Goal: Task Accomplishment & Management: Complete application form

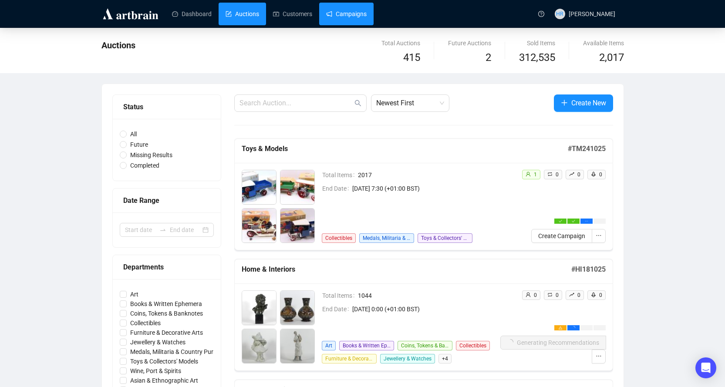
click at [341, 14] on link "Campaigns" at bounding box center [346, 14] width 40 height 23
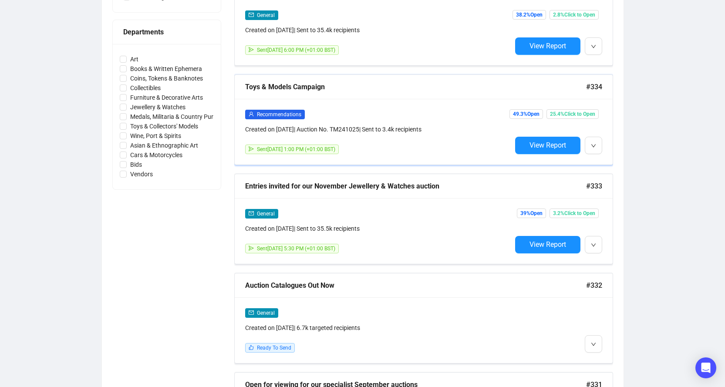
scroll to position [435, 0]
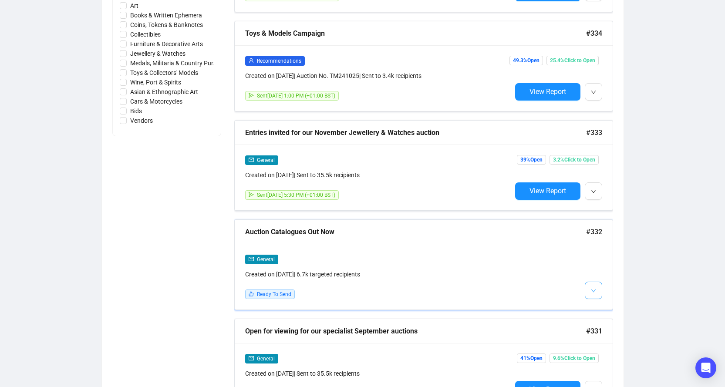
click at [597, 291] on button "button" at bounding box center [593, 290] width 17 height 17
click at [596, 305] on img at bounding box center [595, 307] width 7 height 7
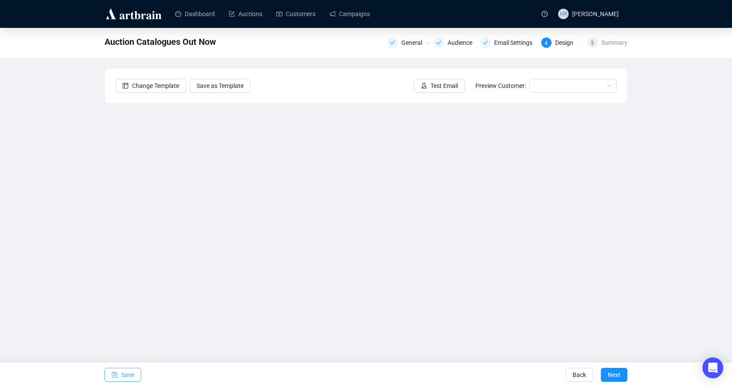
click at [122, 376] on span "Save" at bounding box center [127, 375] width 13 height 24
click at [128, 372] on span "Save" at bounding box center [127, 375] width 13 height 24
click at [118, 373] on button "Save" at bounding box center [123, 375] width 37 height 14
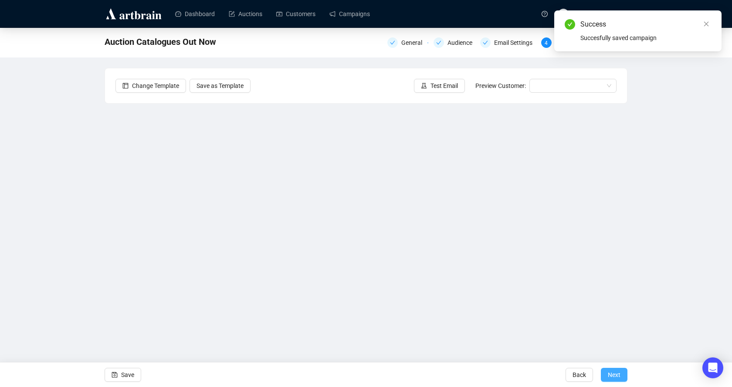
click at [619, 373] on span "Next" at bounding box center [613, 375] width 13 height 24
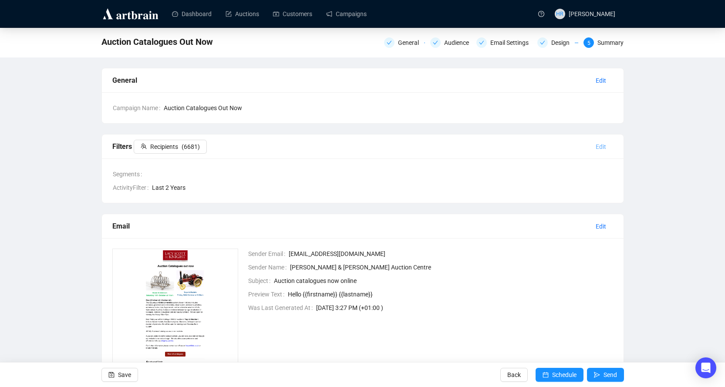
click at [600, 145] on span "Edit" at bounding box center [601, 147] width 10 height 10
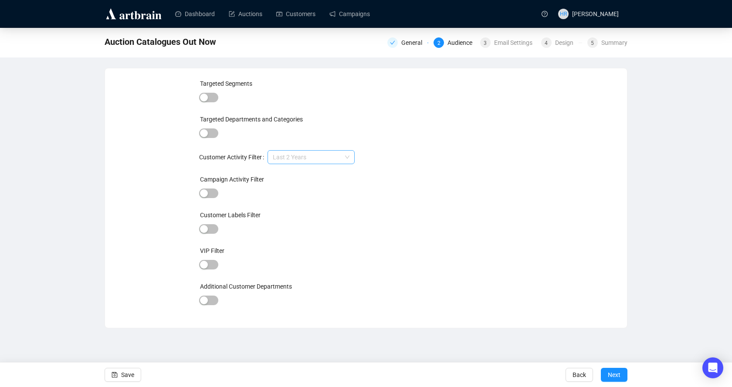
click at [313, 161] on span "Last 2 Years" at bounding box center [311, 157] width 77 height 13
click at [296, 160] on span "Last 2 Years" at bounding box center [311, 157] width 77 height 13
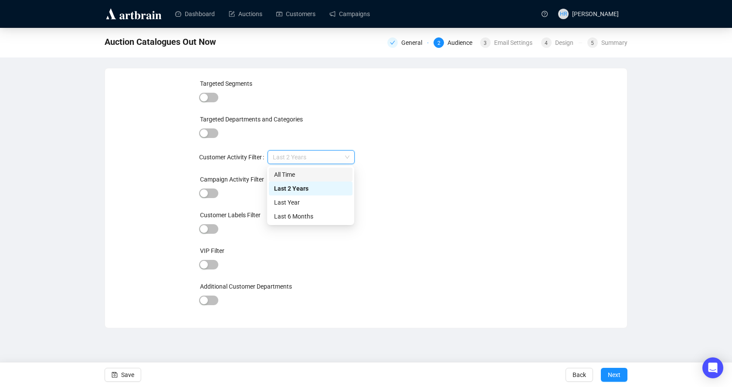
click at [285, 173] on div "All Time" at bounding box center [310, 175] width 73 height 10
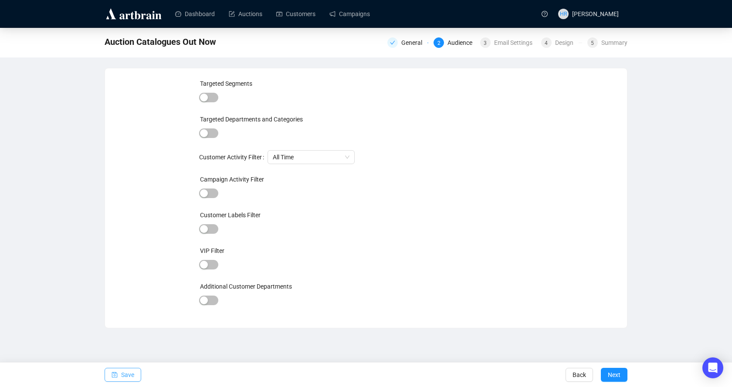
click at [129, 377] on span "Save" at bounding box center [127, 375] width 13 height 24
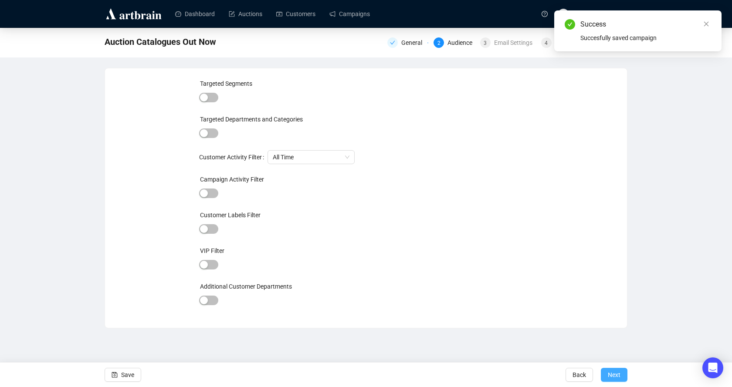
click at [618, 379] on span "Next" at bounding box center [613, 375] width 13 height 24
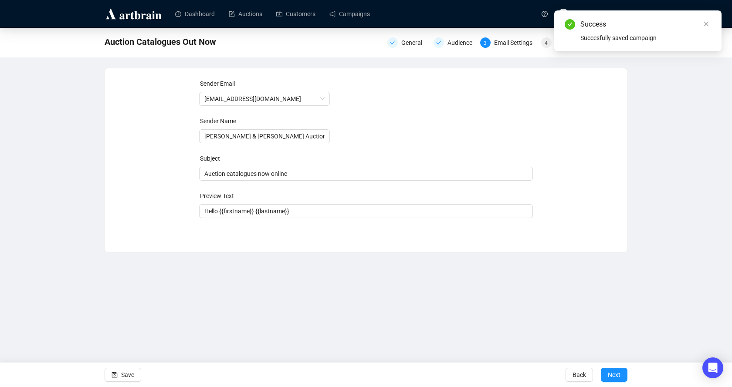
click at [618, 379] on span "Next" at bounding box center [613, 375] width 13 height 24
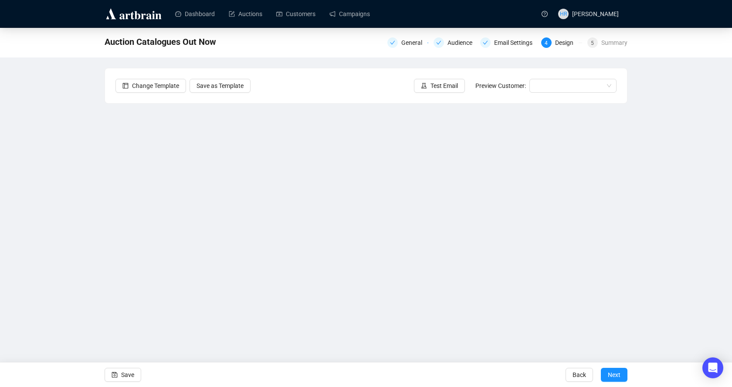
click at [618, 379] on span "Next" at bounding box center [613, 375] width 13 height 24
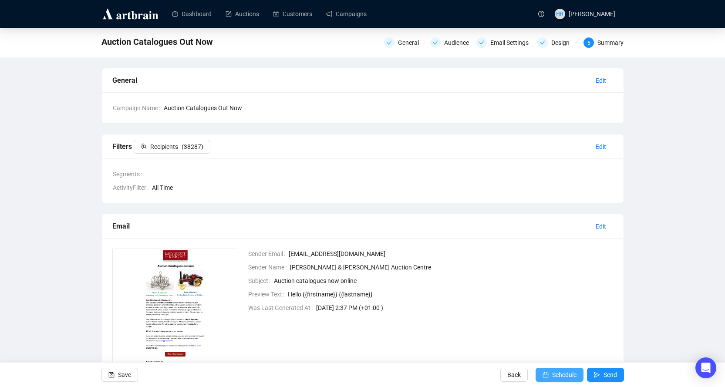
click at [558, 372] on span "Schedule" at bounding box center [564, 375] width 24 height 24
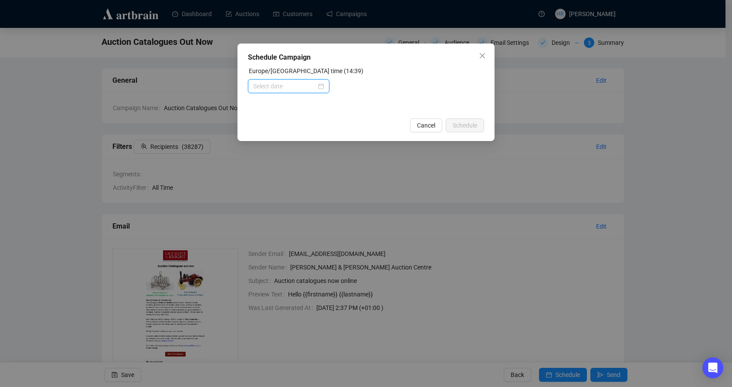
click at [299, 86] on input at bounding box center [284, 86] width 63 height 10
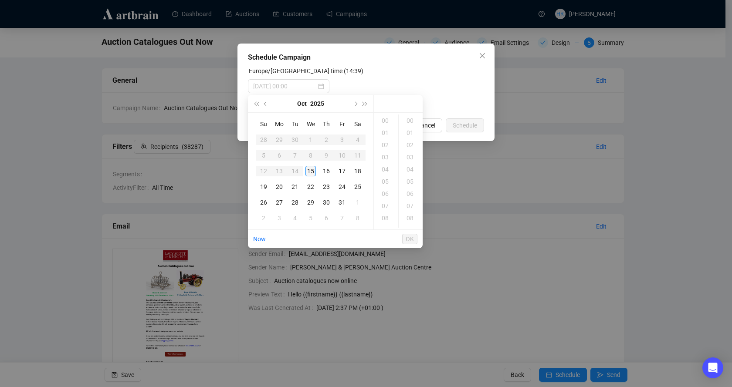
click at [308, 169] on div "15" at bounding box center [310, 171] width 10 height 10
click at [386, 144] on div "17" at bounding box center [385, 145] width 21 height 12
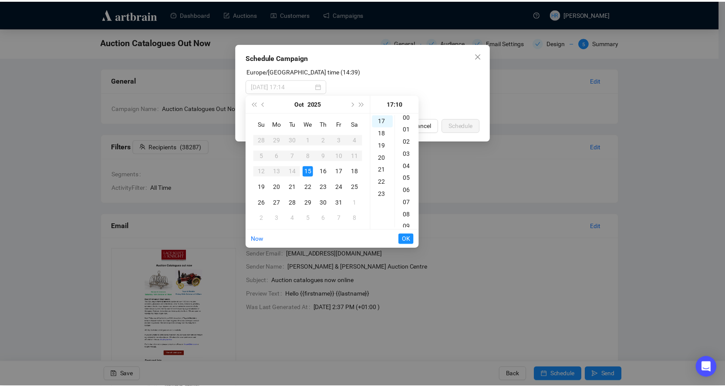
scroll to position [0, 0]
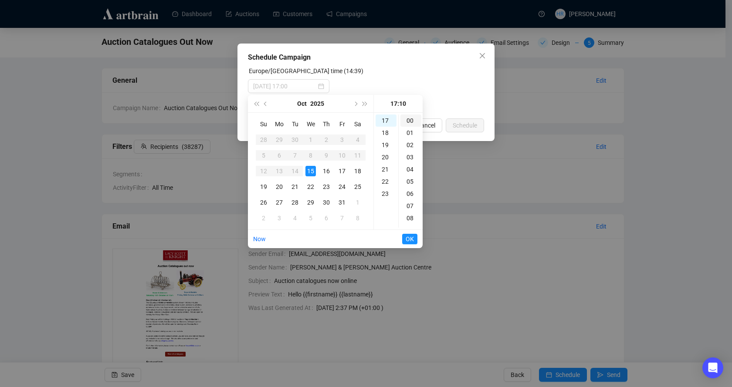
click at [409, 121] on div "00" at bounding box center [410, 121] width 21 height 12
type input "[DATE] 17:00"
click at [410, 237] on span "OK" at bounding box center [409, 239] width 8 height 17
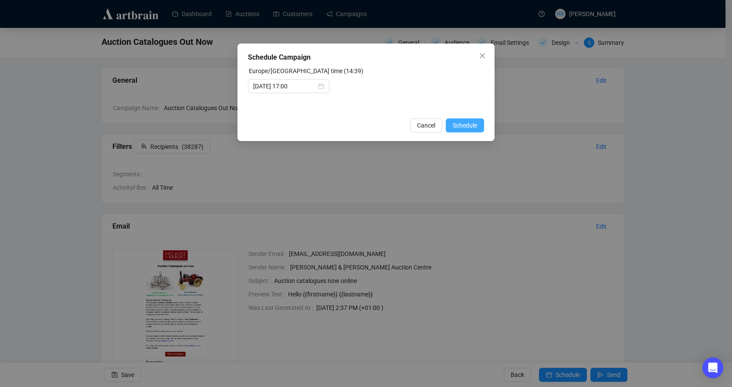
click at [457, 126] on span "Schedule" at bounding box center [464, 126] width 24 height 10
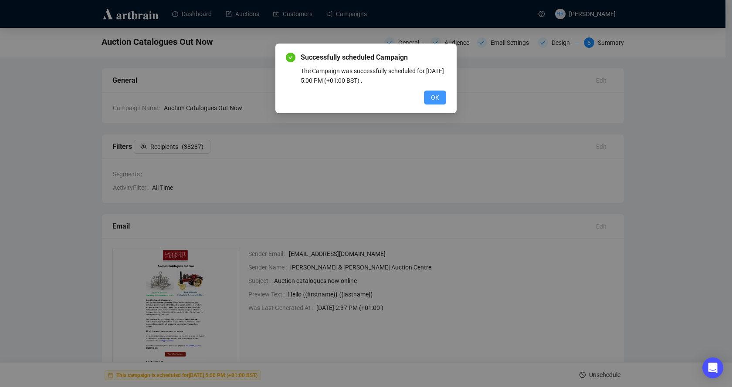
click at [435, 99] on span "OK" at bounding box center [435, 98] width 8 height 10
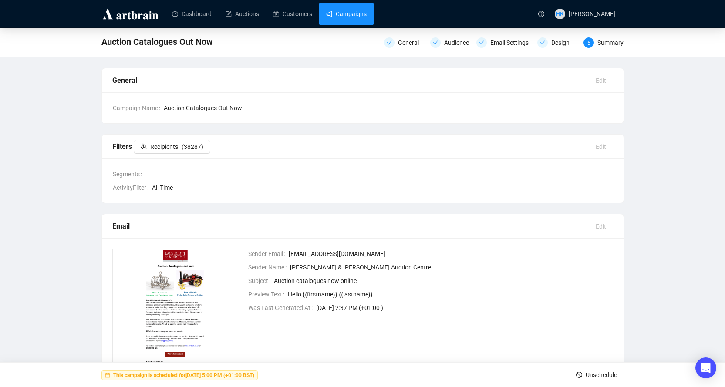
click at [344, 17] on link "Campaigns" at bounding box center [346, 14] width 40 height 23
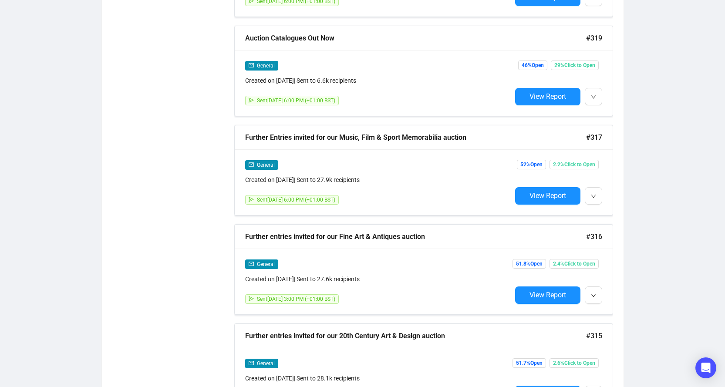
scroll to position [1822, 0]
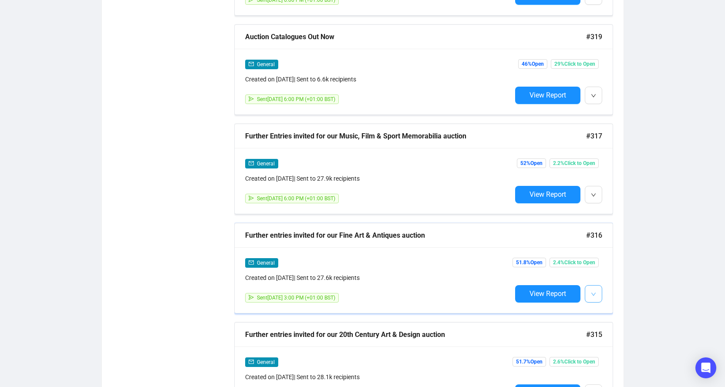
click at [599, 286] on button "button" at bounding box center [593, 293] width 17 height 17
click at [604, 329] on span "Duplicate" at bounding box center [614, 332] width 25 height 7
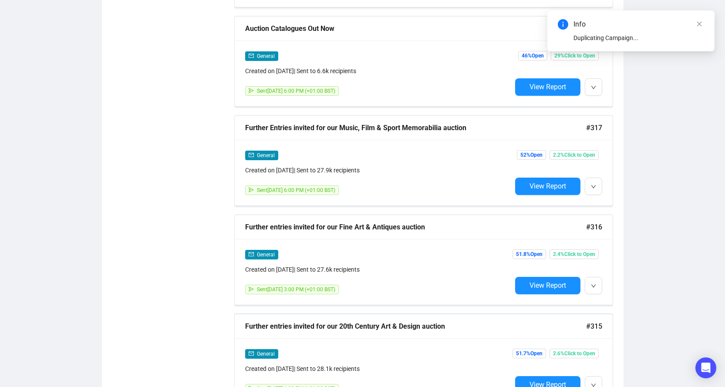
scroll to position [1953, 0]
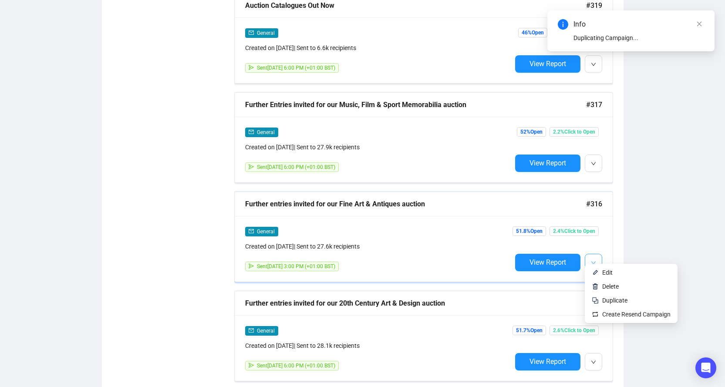
click at [594, 260] on icon "down" at bounding box center [593, 262] width 5 height 5
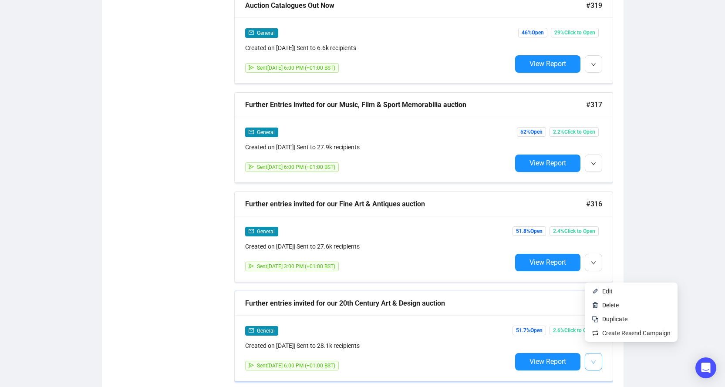
click at [591, 360] on icon "down" at bounding box center [593, 362] width 5 height 5
click at [604, 317] on span "Duplicate" at bounding box center [614, 319] width 25 height 7
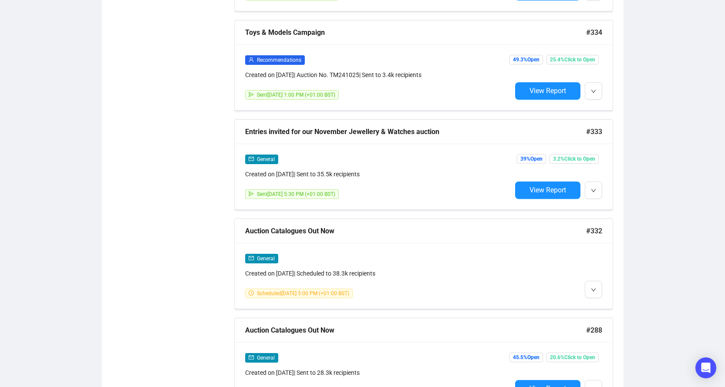
scroll to position [0, 0]
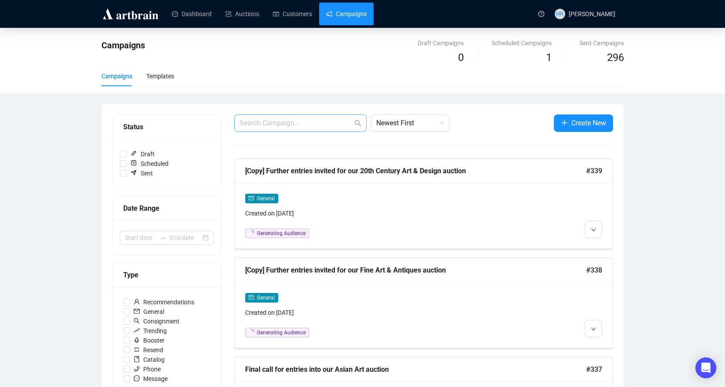
click at [252, 130] on span at bounding box center [300, 123] width 132 height 17
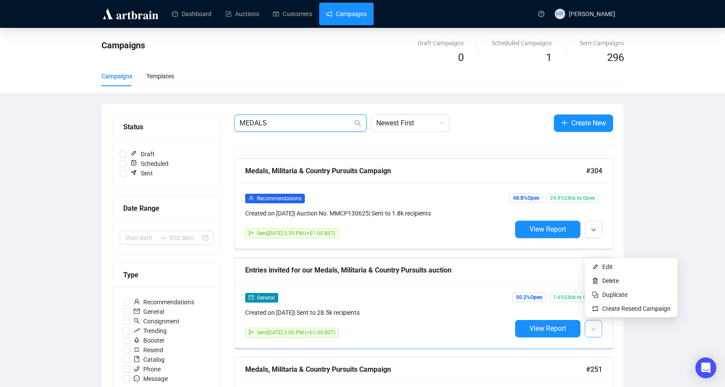
type input "MEDALS"
click at [596, 331] on button "button" at bounding box center [593, 328] width 17 height 17
click at [598, 296] on img at bounding box center [595, 294] width 7 height 7
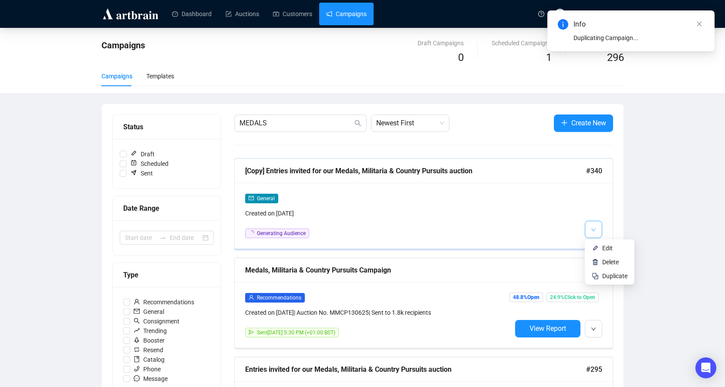
click at [588, 229] on button "button" at bounding box center [593, 229] width 17 height 17
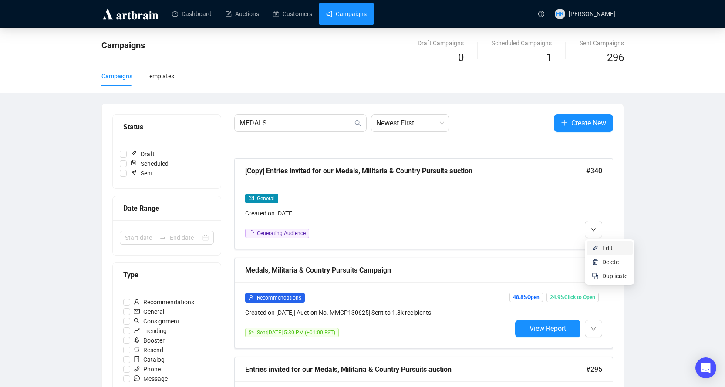
click at [594, 246] on img at bounding box center [595, 248] width 7 height 7
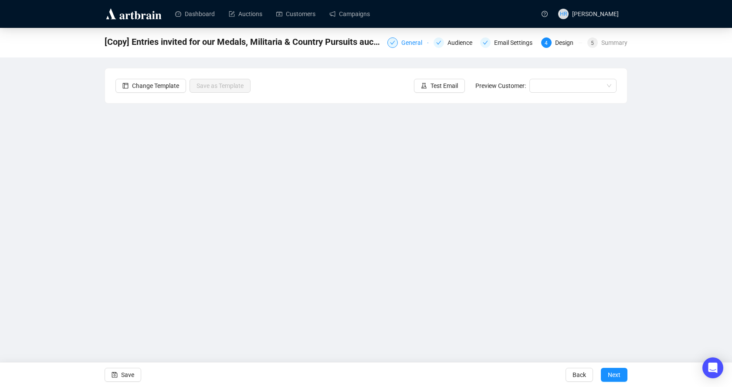
click at [405, 42] on div "General" at bounding box center [414, 42] width 26 height 10
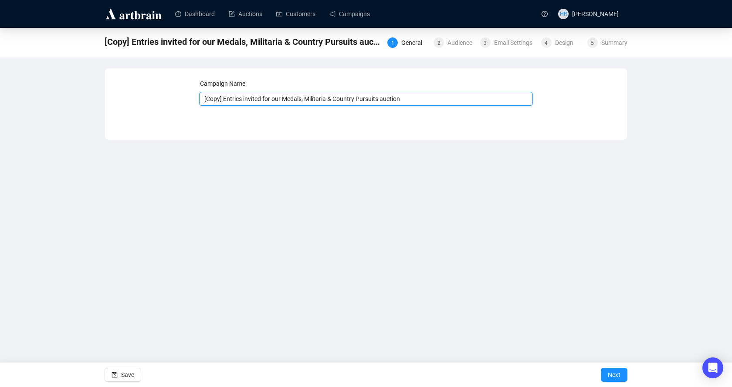
drag, startPoint x: 223, startPoint y: 98, endPoint x: 129, endPoint y: 82, distance: 95.9
click at [133, 75] on div "Campaign Name [Copy] Entries invited for our Medals, Militaria & Country Pursui…" at bounding box center [366, 97] width 522 height 58
type input "Entries invited for our Medals, Militaria & Country Pursuits auction"
click at [450, 38] on div "Audience" at bounding box center [462, 42] width 30 height 10
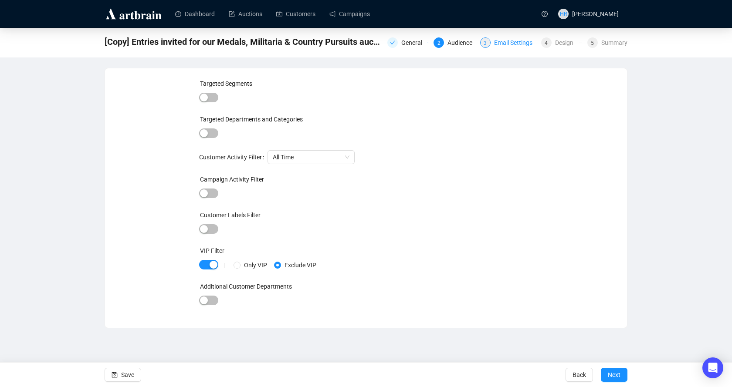
drag, startPoint x: 478, startPoint y: 42, endPoint x: 484, endPoint y: 44, distance: 6.2
click at [484, 44] on span "3" at bounding box center [484, 43] width 3 height 6
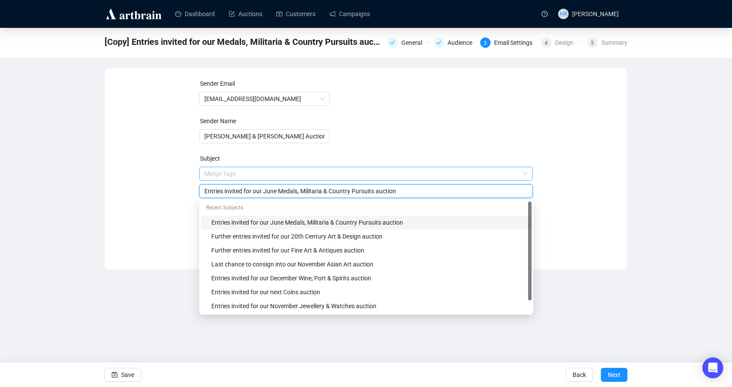
drag, startPoint x: 264, startPoint y: 175, endPoint x: 270, endPoint y: 174, distance: 6.5
click at [270, 174] on span "Merge Tags Entries invited for our June Medals, Militaria & Country Pursuits au…" at bounding box center [366, 182] width 334 height 24
type input "Entries invited for our December Medals, Militaria & Country Pursuits auction"
click at [526, 81] on form "Sender Email [EMAIL_ADDRESS][DOMAIN_NAME] Sender Name [PERSON_NAME] & [PERSON_N…" at bounding box center [366, 157] width 334 height 157
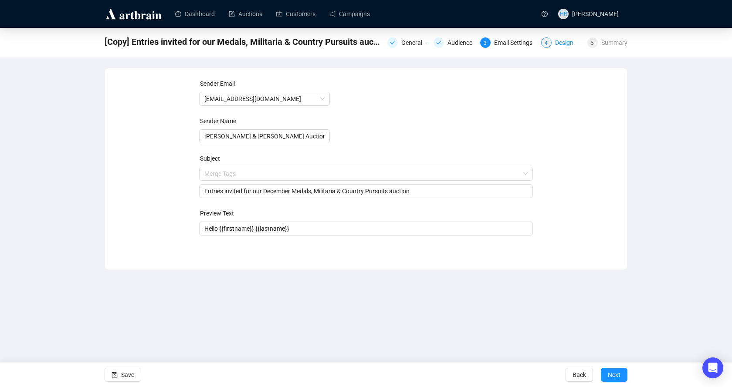
click at [550, 39] on div "4" at bounding box center [546, 42] width 10 height 10
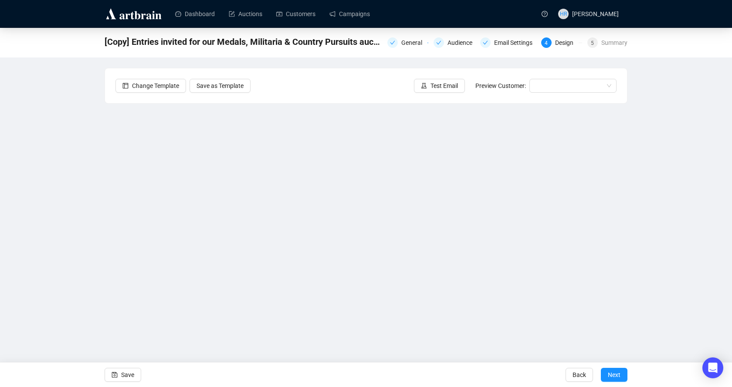
click at [294, 102] on div "Change Template Save as Template Test Email Preview Customer:" at bounding box center [366, 85] width 522 height 35
click at [133, 373] on span "Save" at bounding box center [127, 375] width 13 height 24
click at [113, 378] on icon "save" at bounding box center [115, 375] width 6 height 6
click at [125, 370] on span "Save" at bounding box center [127, 375] width 13 height 24
click at [338, 19] on link "Campaigns" at bounding box center [349, 14] width 40 height 23
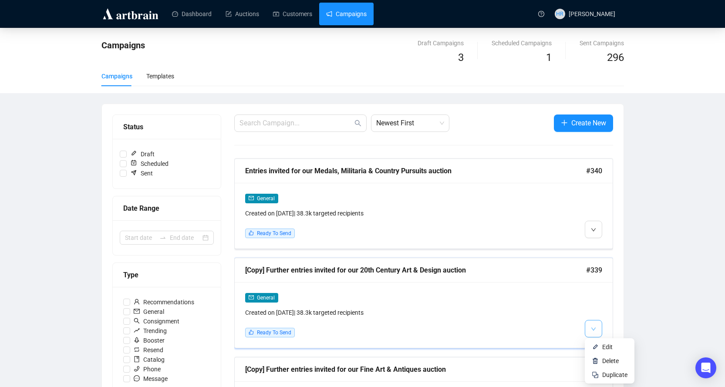
click at [592, 330] on icon "down" at bounding box center [593, 329] width 5 height 5
click at [596, 343] on li "Edit" at bounding box center [610, 347] width 46 height 14
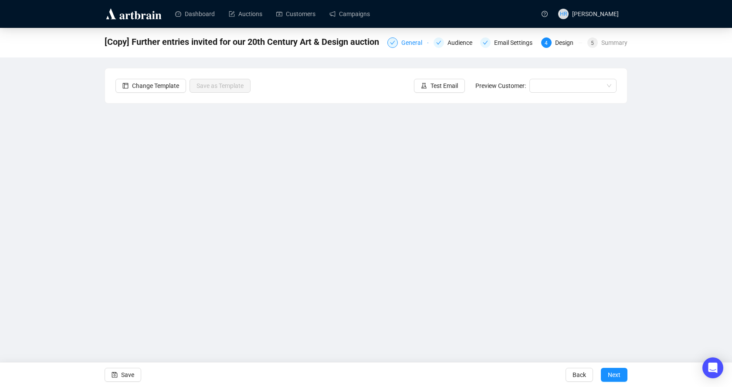
click at [413, 39] on div "General" at bounding box center [414, 42] width 26 height 10
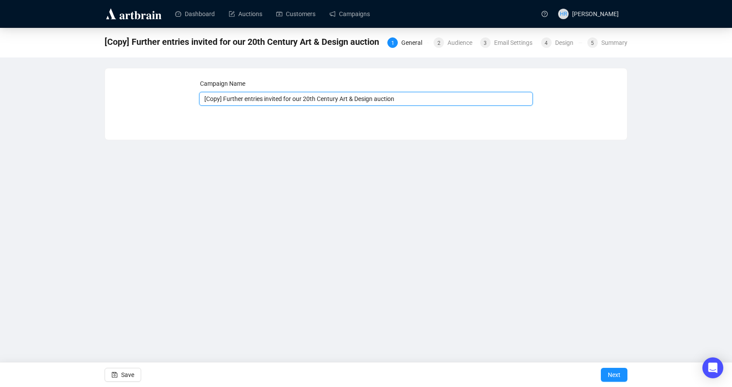
drag, startPoint x: 224, startPoint y: 99, endPoint x: 84, endPoint y: 80, distance: 140.7
click at [94, 79] on div "[Copy] Further entries invited for our 20th Century Art & Design auction 1 Gene…" at bounding box center [366, 84] width 732 height 112
type input "Further entries invited for our 20th Century Art & Design auction"
click at [451, 46] on div "Audience" at bounding box center [462, 42] width 30 height 10
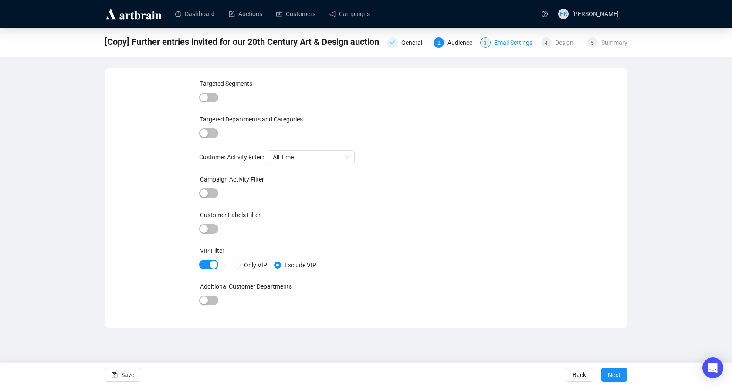
click at [496, 43] on div "Email Settings" at bounding box center [516, 42] width 44 height 10
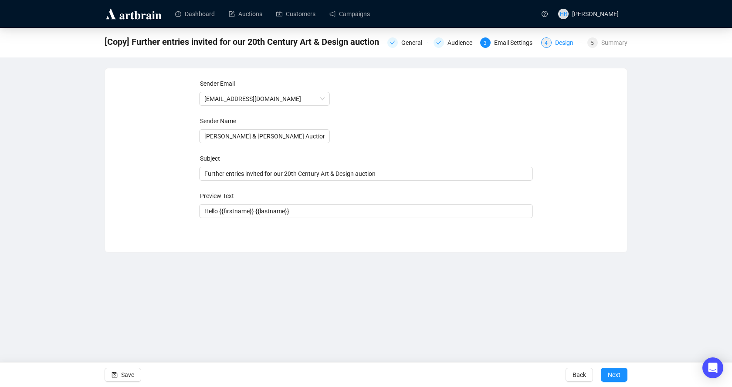
click at [551, 43] on div "4" at bounding box center [546, 42] width 10 height 10
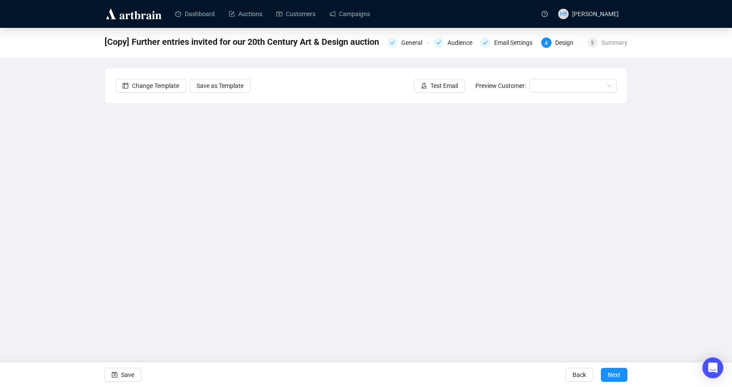
click at [257, 95] on div "Change Template Save as Template Test Email Preview Customer:" at bounding box center [366, 85] width 522 height 35
click at [130, 374] on span "Save" at bounding box center [127, 375] width 13 height 24
click at [329, 18] on link "Campaigns" at bounding box center [349, 14] width 40 height 23
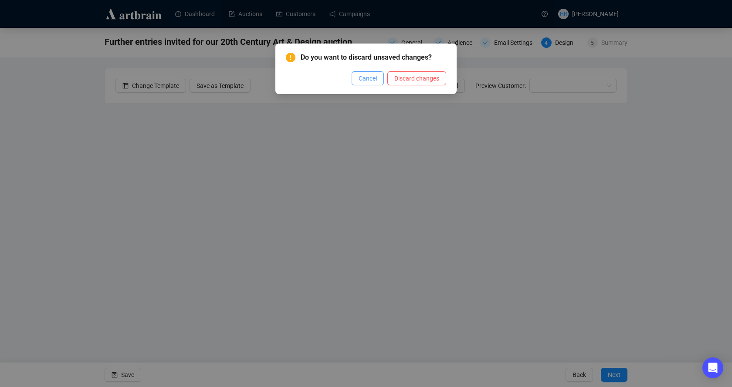
click at [369, 81] on span "Cancel" at bounding box center [367, 79] width 18 height 10
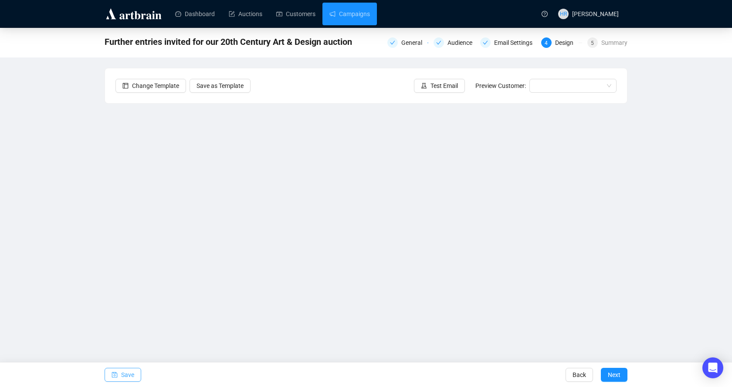
click at [111, 372] on icon "save" at bounding box center [114, 375] width 6 height 6
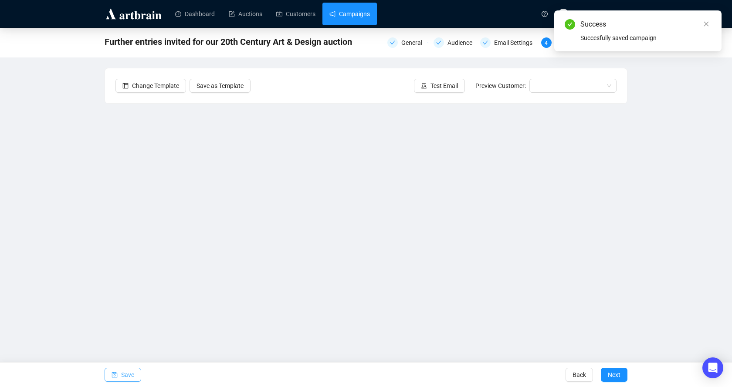
click at [357, 10] on link "Campaigns" at bounding box center [349, 14] width 40 height 23
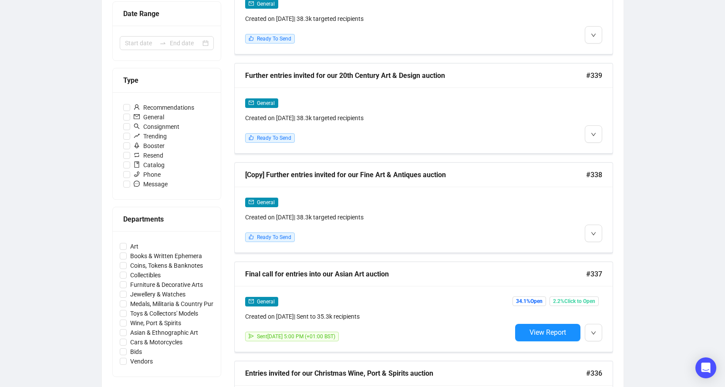
scroll to position [160, 0]
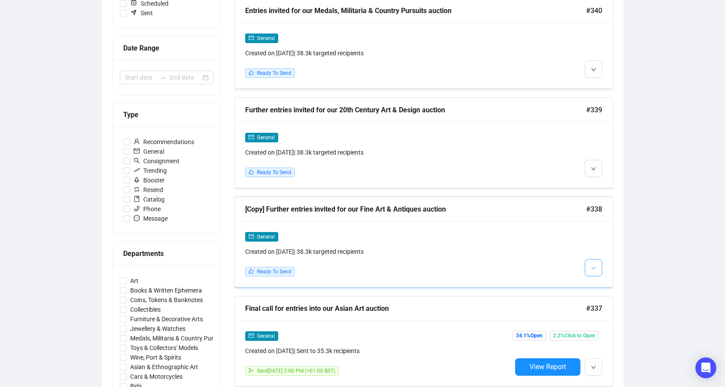
click at [595, 266] on icon "down" at bounding box center [593, 268] width 5 height 5
click at [595, 283] on img at bounding box center [595, 285] width 7 height 7
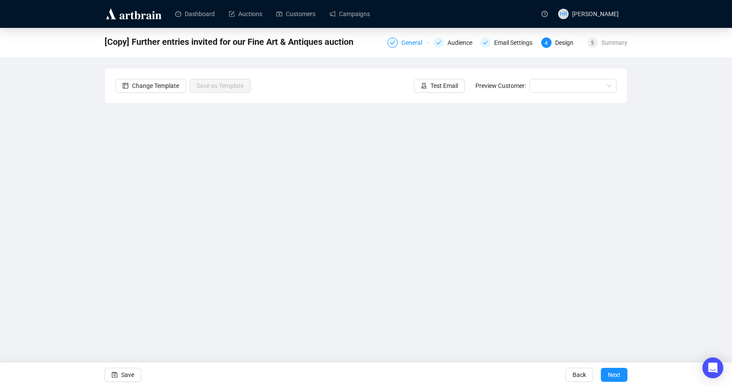
click at [409, 43] on div "General" at bounding box center [414, 42] width 26 height 10
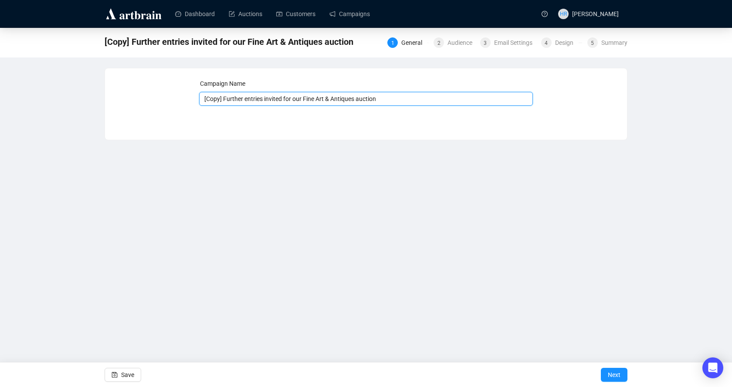
drag, startPoint x: 224, startPoint y: 101, endPoint x: 125, endPoint y: 108, distance: 98.6
click at [125, 108] on div "Campaign Name [Copy] Further entries invited for our Fine Art & Antiques auctio…" at bounding box center [365, 97] width 501 height 37
type input "Further entries invited for our Fine Art & Antiques auction"
click at [452, 47] on div "Audience" at bounding box center [462, 42] width 30 height 10
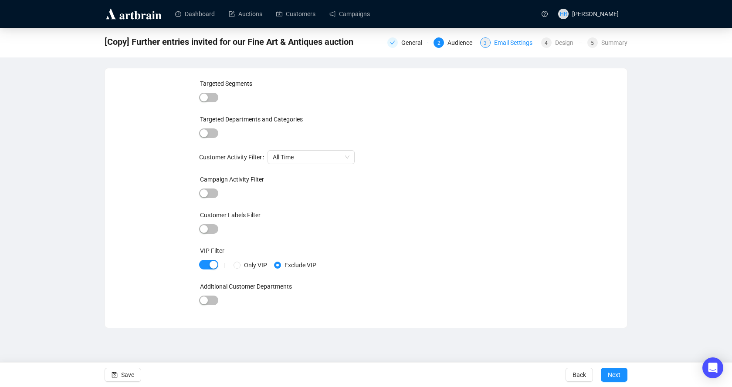
click at [494, 42] on div "Email Settings" at bounding box center [516, 42] width 44 height 10
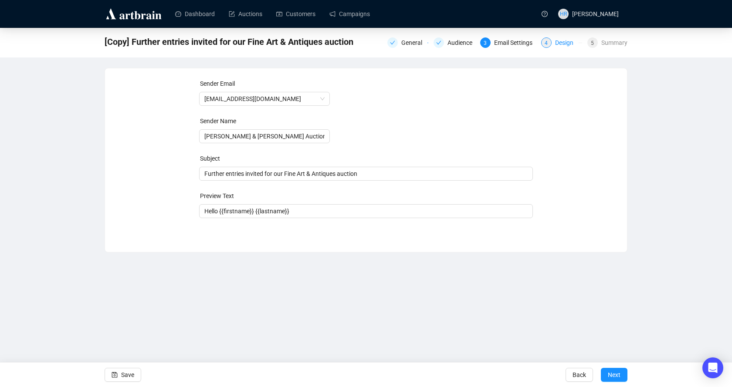
click at [547, 41] on span "4" at bounding box center [545, 43] width 3 height 6
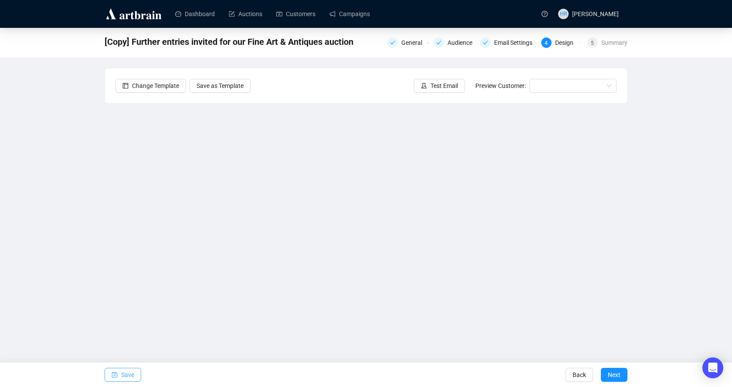
click at [117, 376] on icon "save" at bounding box center [114, 375] width 6 height 6
click at [119, 374] on button "Save" at bounding box center [123, 375] width 37 height 14
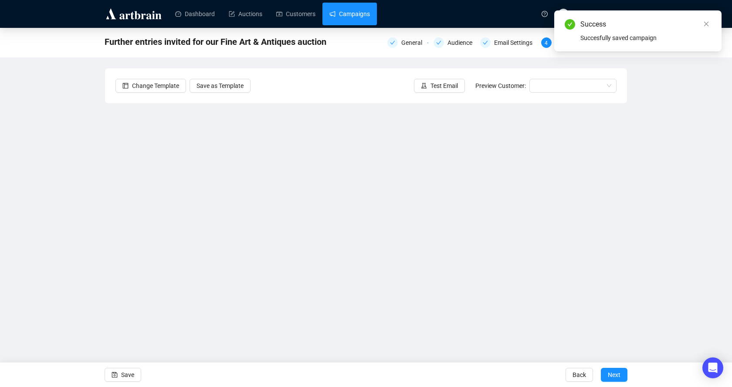
click at [365, 15] on link "Campaigns" at bounding box center [349, 14] width 40 height 23
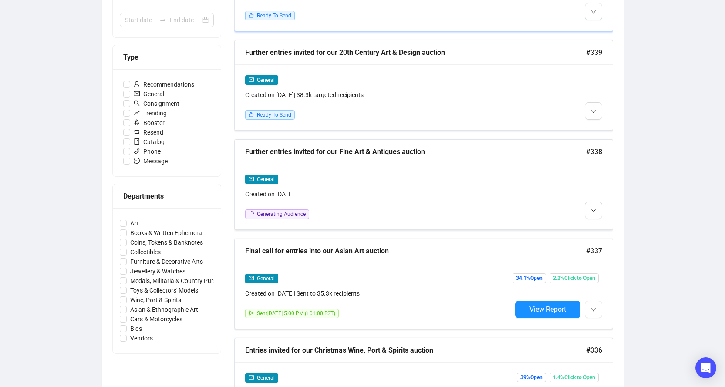
scroll to position [174, 0]
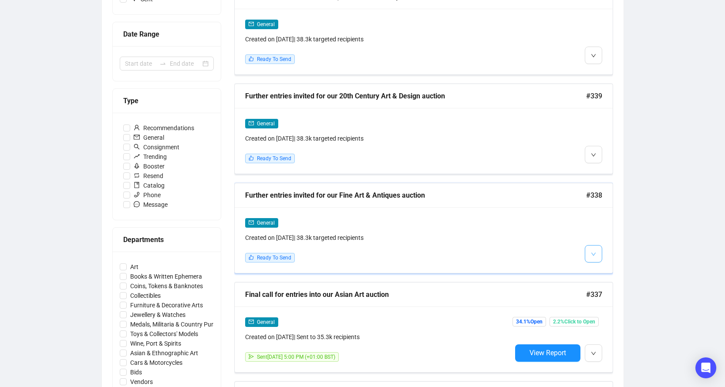
click at [591, 253] on icon "down" at bounding box center [593, 254] width 5 height 5
click at [591, 275] on li "Edit" at bounding box center [610, 272] width 46 height 14
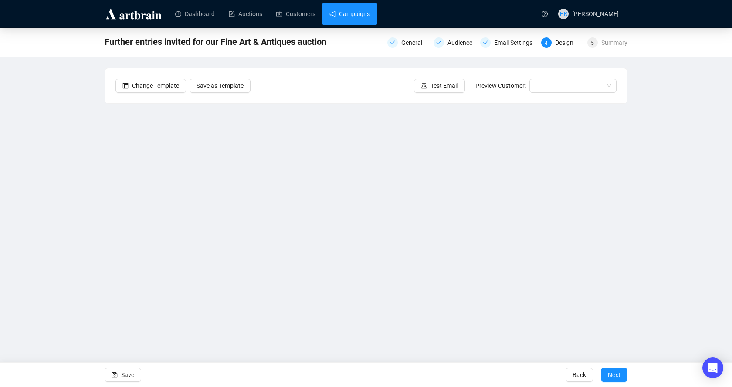
click at [344, 13] on link "Campaigns" at bounding box center [349, 14] width 40 height 23
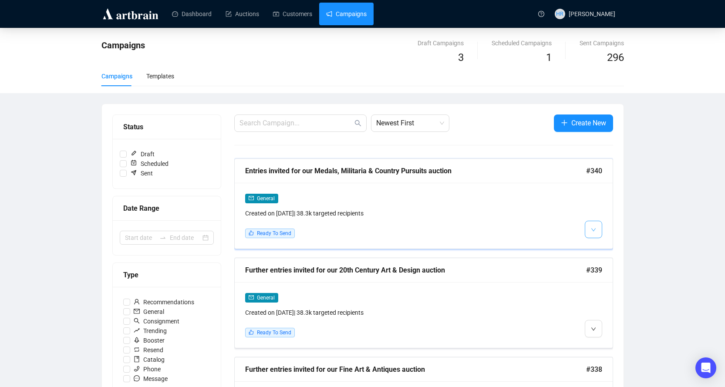
click at [595, 229] on icon "down" at bounding box center [593, 229] width 4 height 3
click at [596, 245] on img at bounding box center [595, 248] width 7 height 7
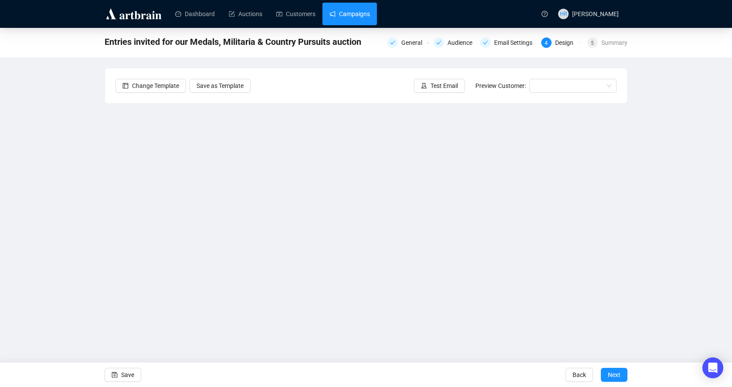
click at [353, 19] on link "Campaigns" at bounding box center [349, 14] width 40 height 23
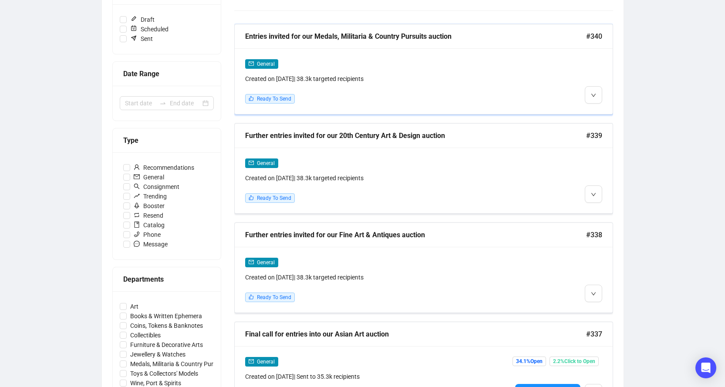
scroll to position [218, 0]
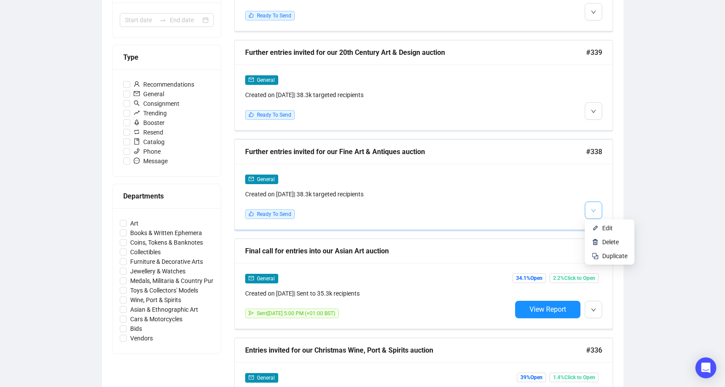
click at [595, 210] on icon "down" at bounding box center [593, 210] width 5 height 5
click at [598, 226] on img at bounding box center [595, 228] width 7 height 7
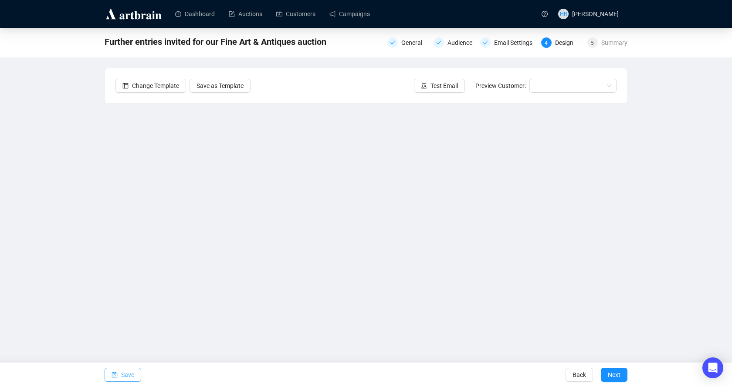
click at [123, 377] on span "Save" at bounding box center [127, 375] width 13 height 24
click at [113, 376] on icon "save" at bounding box center [114, 375] width 6 height 6
click at [117, 374] on icon "save" at bounding box center [114, 375] width 6 height 6
click at [337, 14] on link "Campaigns" at bounding box center [349, 14] width 40 height 23
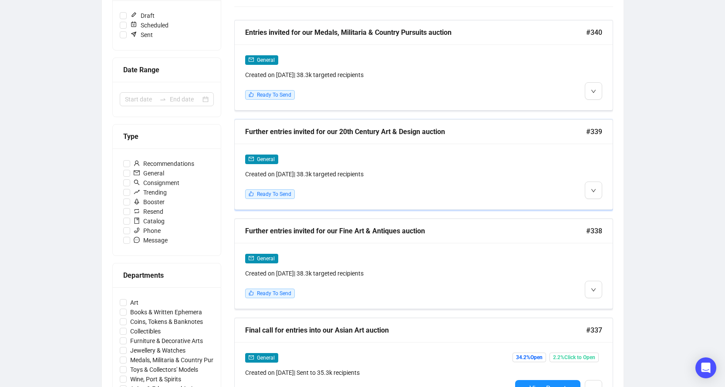
scroll to position [87, 0]
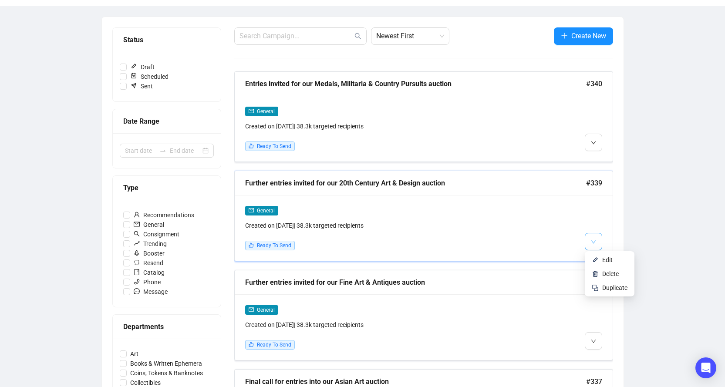
click at [592, 240] on icon "down" at bounding box center [593, 241] width 4 height 3
click at [611, 259] on span "Edit" at bounding box center [607, 259] width 10 height 7
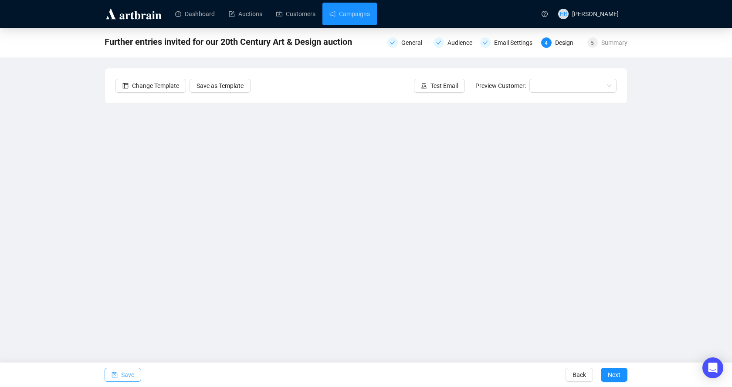
click at [119, 373] on button "Save" at bounding box center [123, 375] width 37 height 14
click at [122, 378] on span "Save" at bounding box center [127, 375] width 13 height 24
click at [435, 83] on span "Test Email" at bounding box center [443, 86] width 27 height 10
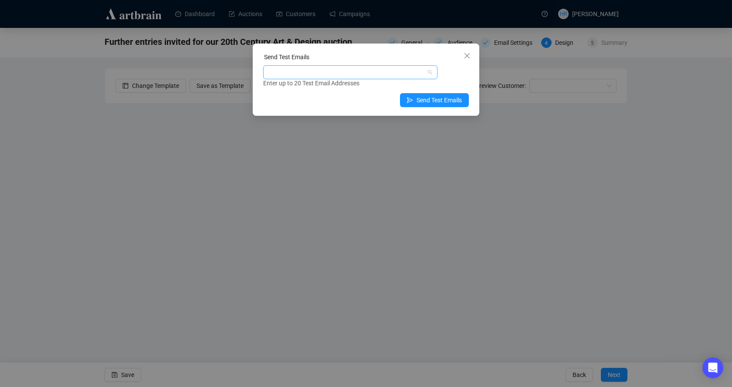
click at [415, 70] on div at bounding box center [346, 72] width 162 height 12
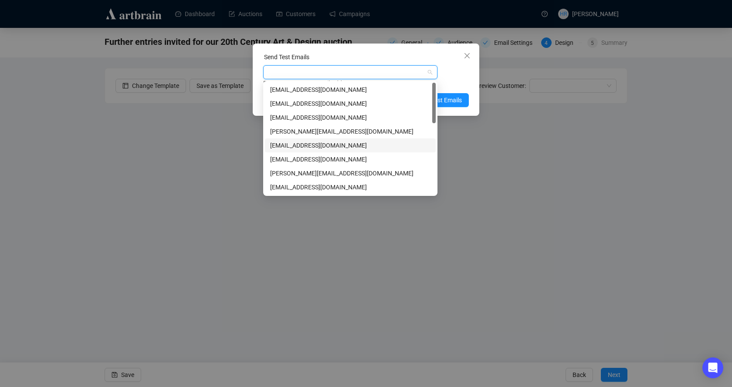
click at [319, 148] on div "[EMAIL_ADDRESS][DOMAIN_NAME]" at bounding box center [350, 146] width 160 height 10
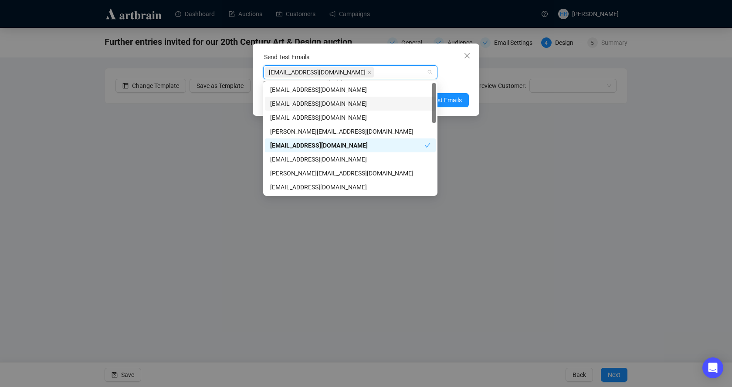
click at [450, 83] on div "Enter up to 20 Test Email Addresses" at bounding box center [366, 83] width 206 height 10
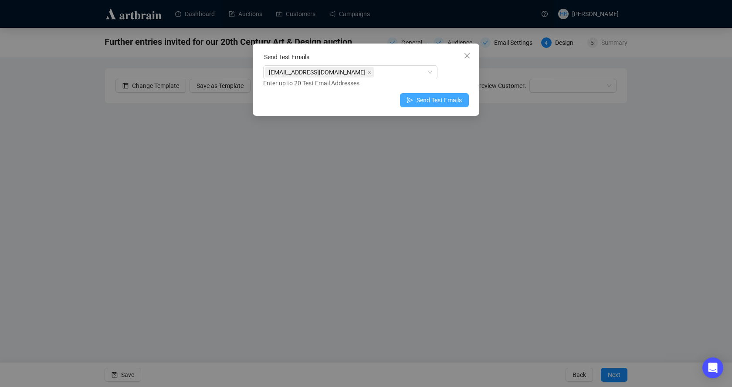
click at [433, 99] on span "Send Test Emails" at bounding box center [438, 100] width 45 height 10
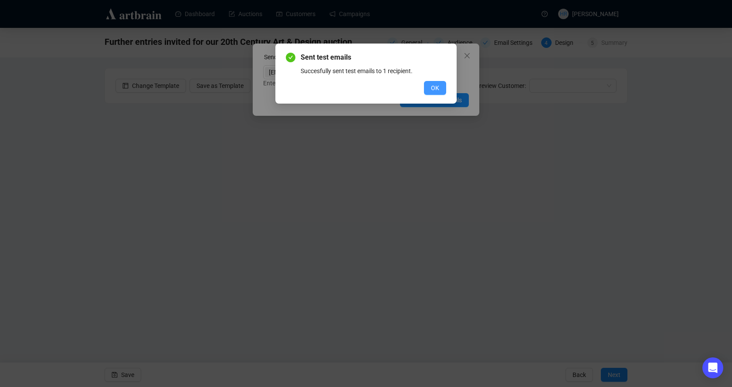
click at [431, 88] on span "OK" at bounding box center [435, 88] width 8 height 10
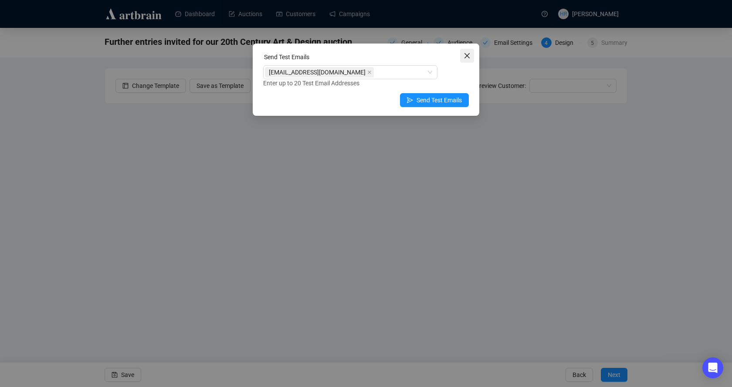
click at [463, 56] on icon "close" at bounding box center [466, 55] width 7 height 7
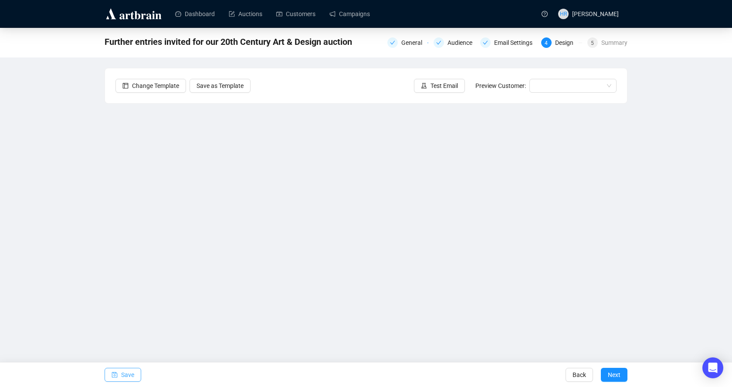
drag, startPoint x: 110, startPoint y: 377, endPoint x: 140, endPoint y: 334, distance: 52.4
click at [110, 377] on button "Save" at bounding box center [123, 375] width 37 height 14
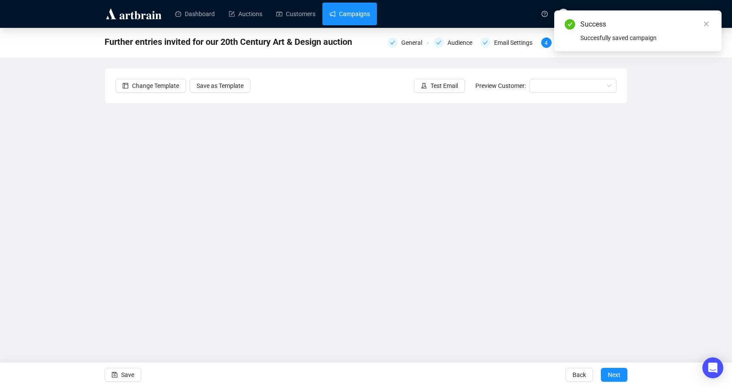
click at [338, 10] on link "Campaigns" at bounding box center [349, 14] width 40 height 23
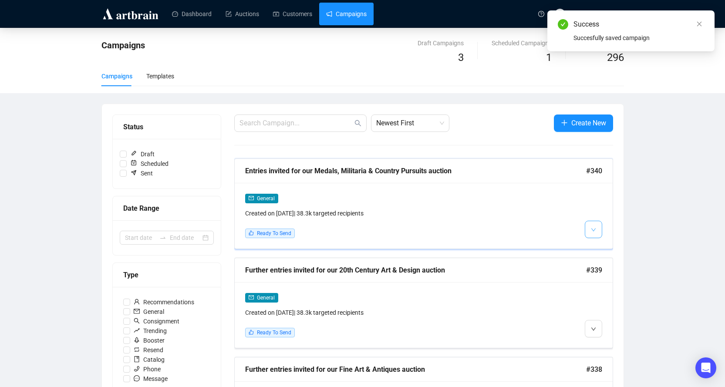
click at [597, 226] on button "button" at bounding box center [593, 229] width 17 height 17
click at [599, 246] on li "Edit" at bounding box center [610, 248] width 46 height 14
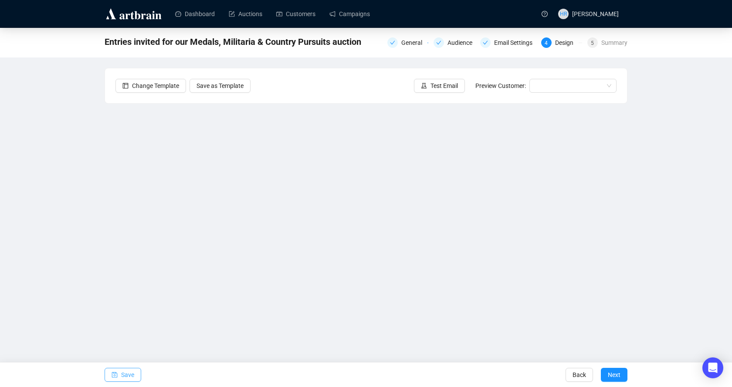
click at [115, 378] on icon "save" at bounding box center [115, 375] width 6 height 6
click at [428, 84] on button "Test Email" at bounding box center [439, 86] width 51 height 14
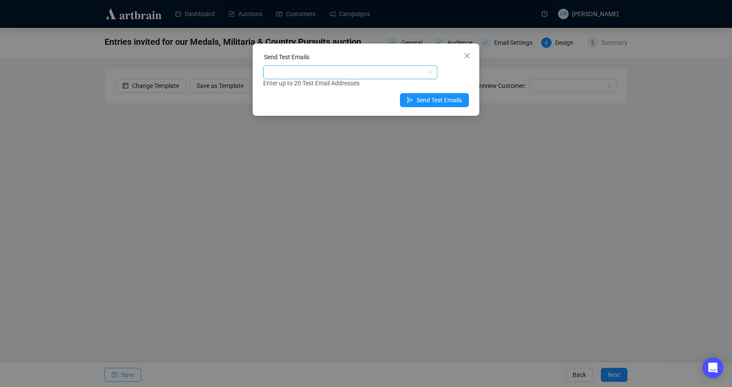
click at [374, 70] on div at bounding box center [346, 72] width 162 height 12
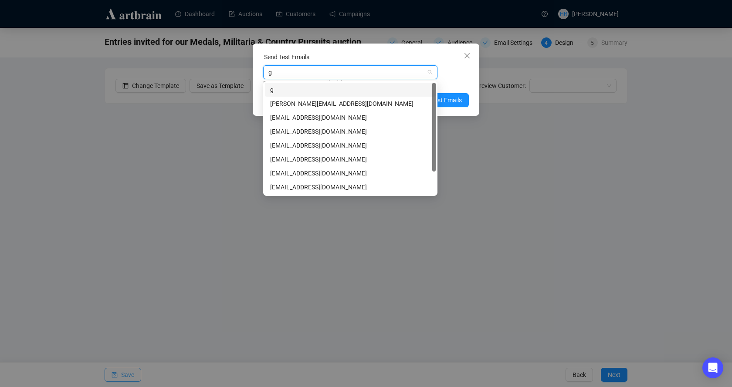
type input "gp"
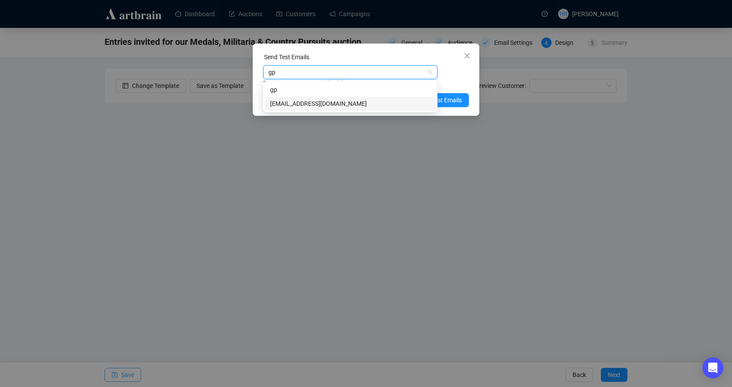
click at [280, 108] on div "[EMAIL_ADDRESS][DOMAIN_NAME]" at bounding box center [350, 104] width 171 height 14
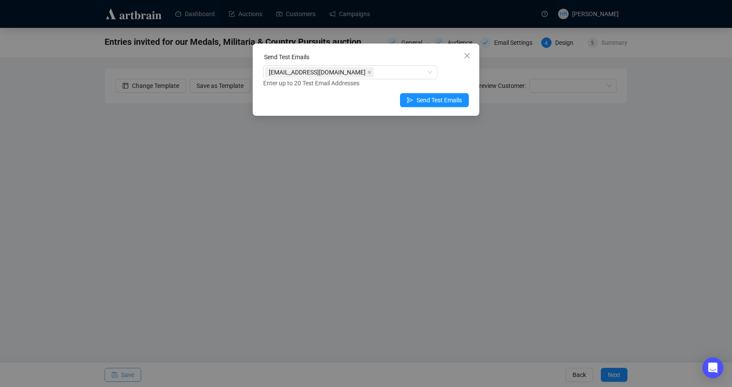
drag, startPoint x: 462, startPoint y: 70, endPoint x: 452, endPoint y: 70, distance: 10.0
click at [462, 70] on div "[EMAIL_ADDRESS][DOMAIN_NAME] Enter up to 20 Test Email Addresses" at bounding box center [366, 76] width 206 height 23
drag, startPoint x: 427, startPoint y: 102, endPoint x: 418, endPoint y: 101, distance: 8.3
click at [427, 102] on span "Send Test Emails" at bounding box center [438, 100] width 45 height 10
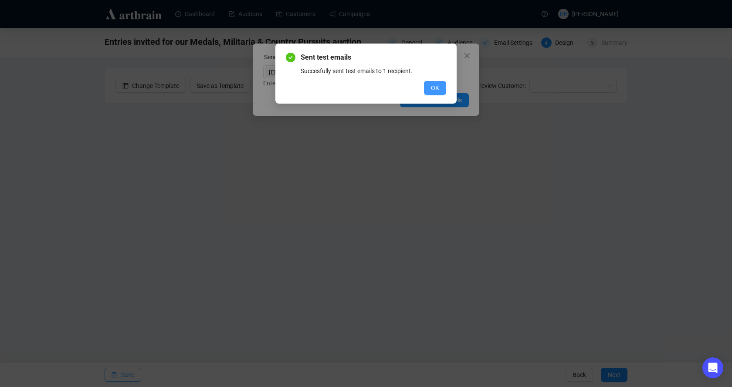
click at [434, 85] on span "OK" at bounding box center [435, 88] width 8 height 10
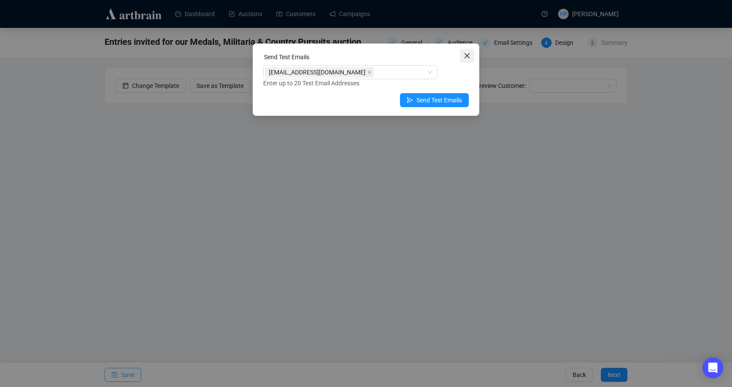
click at [465, 56] on icon "close" at bounding box center [466, 55] width 7 height 7
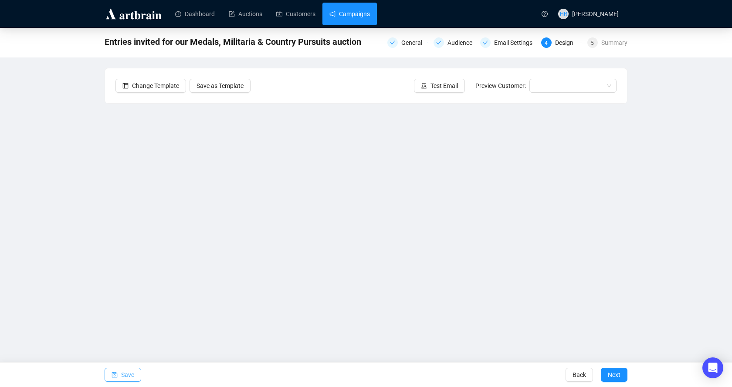
click at [355, 13] on link "Campaigns" at bounding box center [349, 14] width 40 height 23
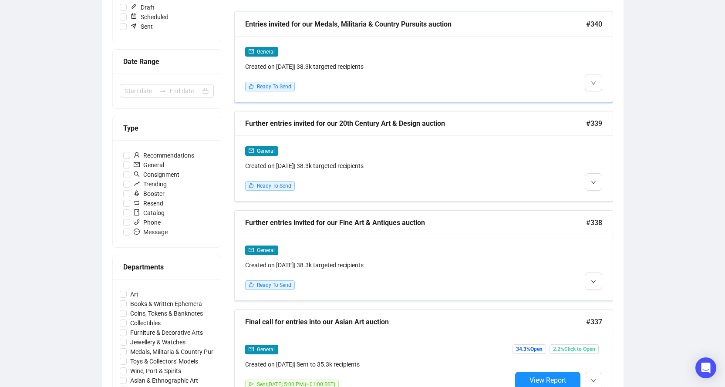
scroll to position [174, 0]
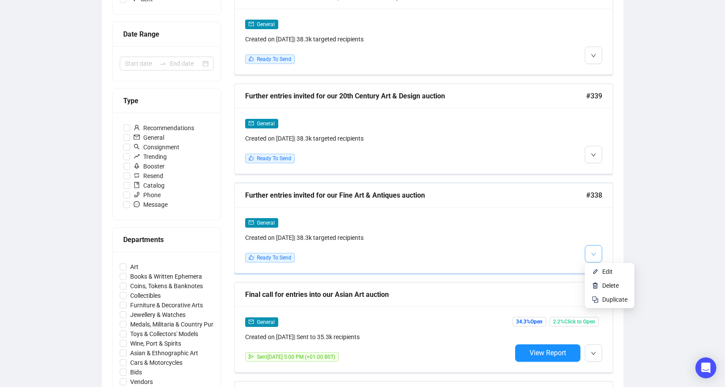
click at [593, 246] on button "button" at bounding box center [593, 253] width 17 height 17
click at [594, 269] on img at bounding box center [595, 271] width 7 height 7
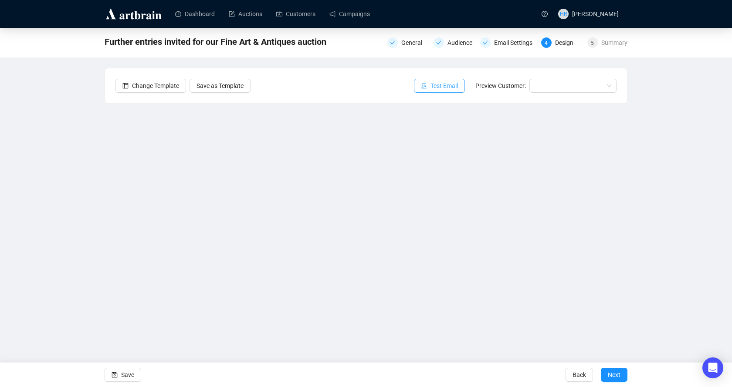
click at [427, 84] on icon "experiment" at bounding box center [424, 86] width 6 height 6
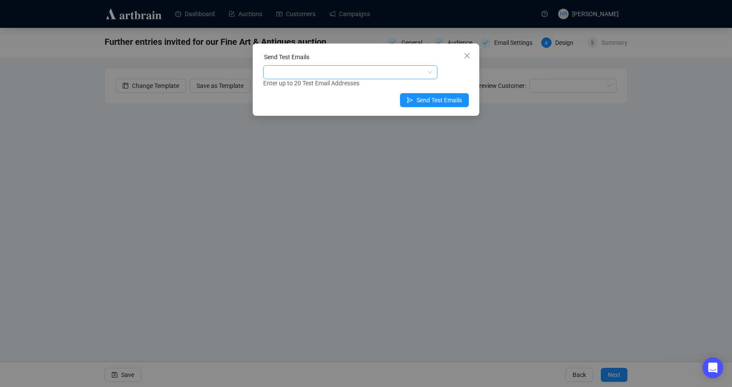
click at [429, 72] on div at bounding box center [350, 72] width 174 height 14
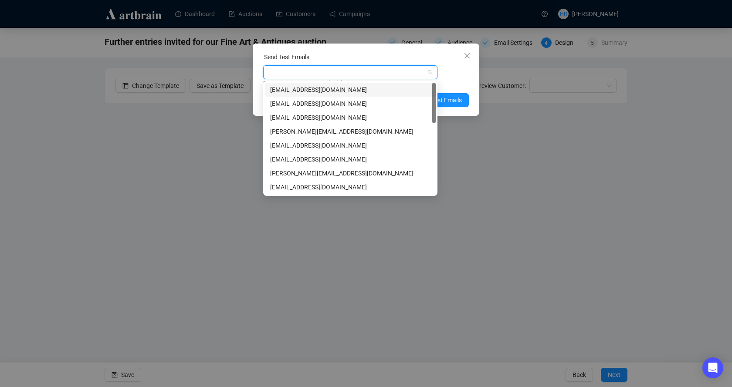
click at [330, 90] on div "[EMAIL_ADDRESS][DOMAIN_NAME]" at bounding box center [350, 90] width 160 height 10
click at [455, 74] on div "[EMAIL_ADDRESS][DOMAIN_NAME] Enter up to 20 Test Email Addresses" at bounding box center [366, 76] width 206 height 23
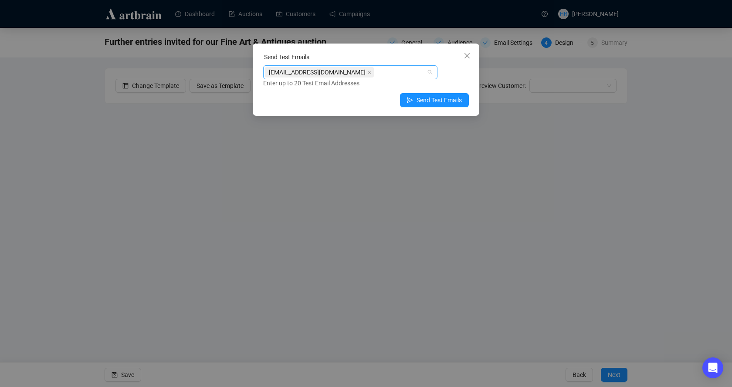
click at [408, 72] on div "[EMAIL_ADDRESS][DOMAIN_NAME]" at bounding box center [346, 72] width 162 height 12
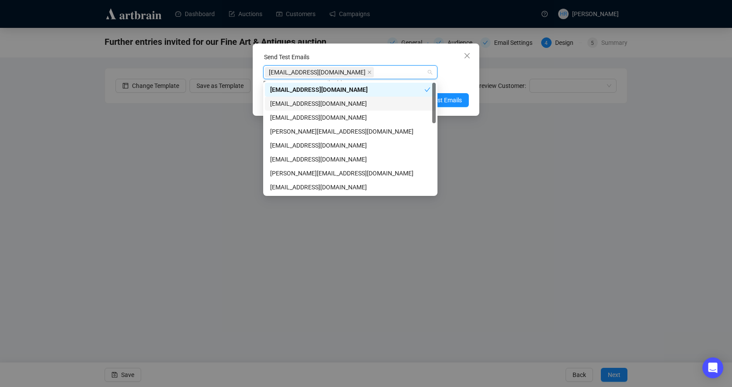
click at [308, 97] on div "[EMAIL_ADDRESS][DOMAIN_NAME]" at bounding box center [350, 104] width 171 height 14
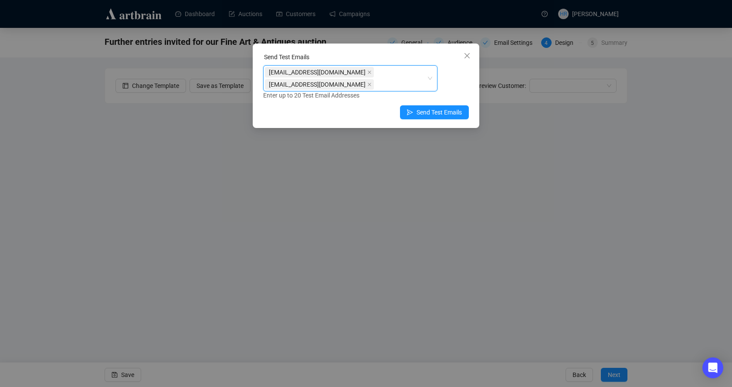
click at [323, 73] on span "[EMAIL_ADDRESS][DOMAIN_NAME]" at bounding box center [319, 72] width 109 height 10
click at [367, 71] on icon "close" at bounding box center [369, 72] width 4 height 4
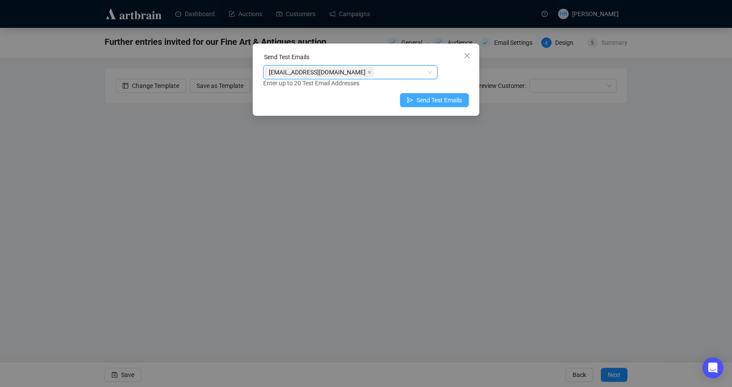
click at [418, 101] on span "Send Test Emails" at bounding box center [438, 100] width 45 height 10
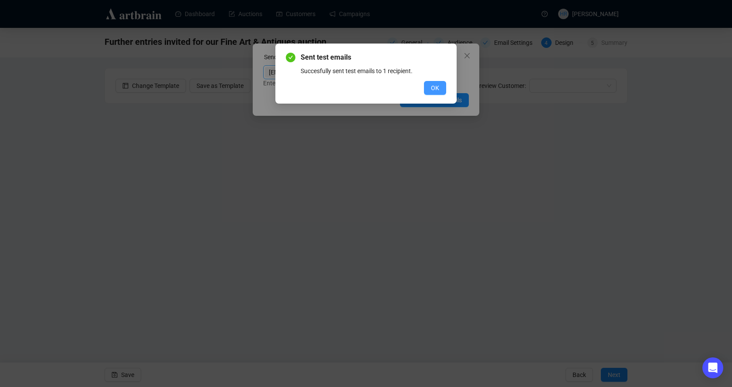
click at [430, 91] on button "OK" at bounding box center [435, 88] width 22 height 14
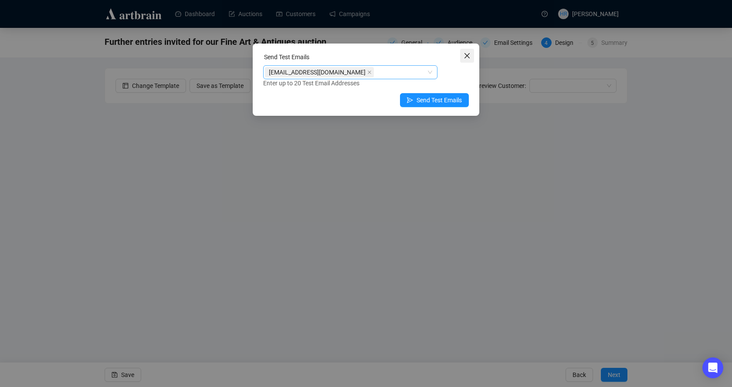
click at [462, 53] on span "Close" at bounding box center [467, 55] width 14 height 7
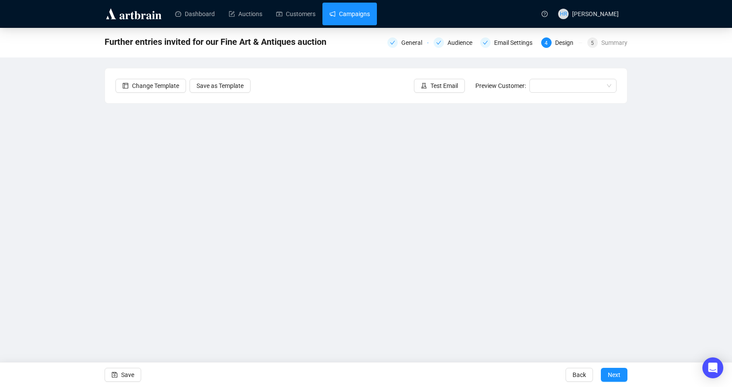
click at [348, 20] on link "Campaigns" at bounding box center [349, 14] width 40 height 23
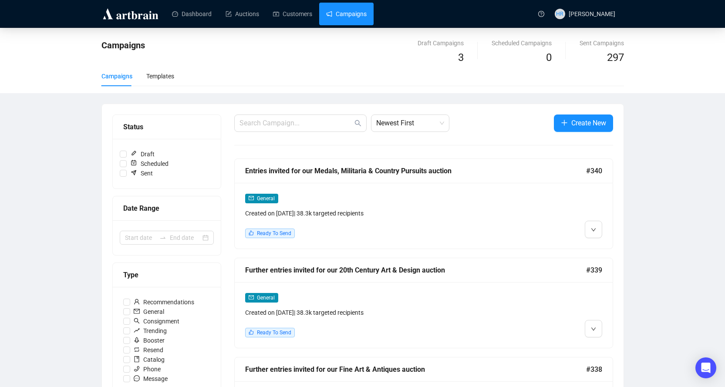
scroll to position [44, 0]
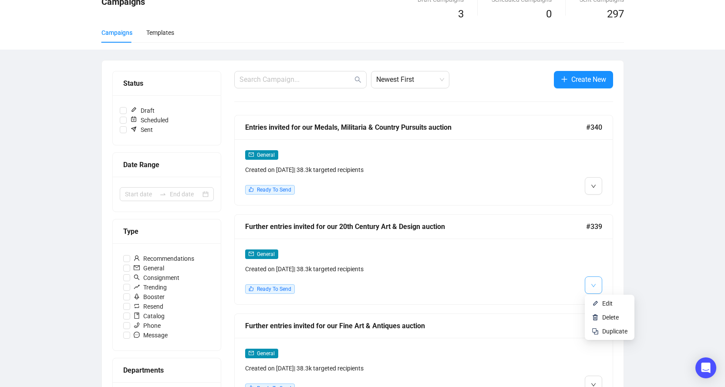
click at [594, 290] on span "button" at bounding box center [593, 285] width 5 height 11
click at [594, 303] on img at bounding box center [595, 303] width 7 height 7
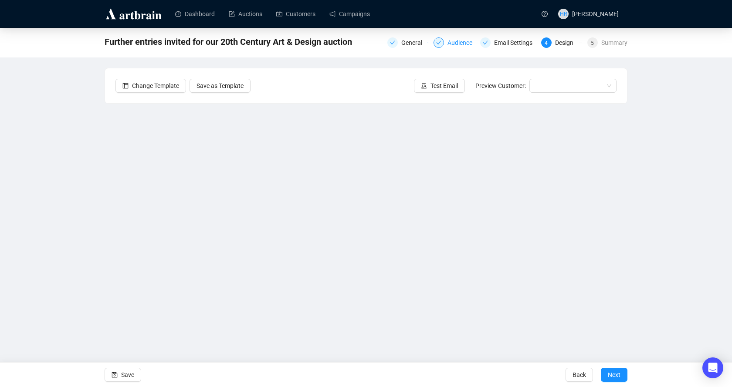
click at [451, 44] on div "Audience" at bounding box center [462, 42] width 30 height 10
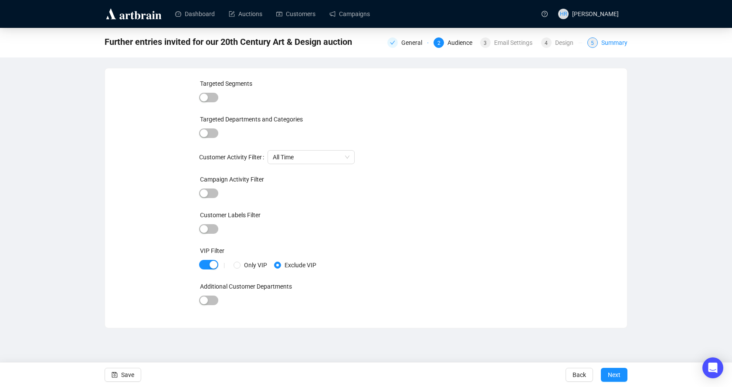
click at [599, 43] on div "5 Summary" at bounding box center [607, 42] width 40 height 10
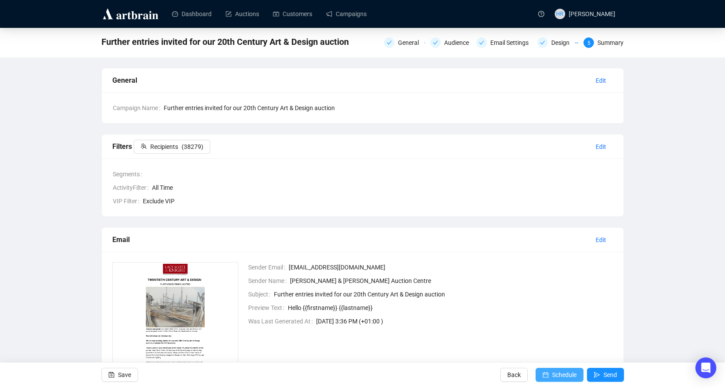
click at [560, 374] on span "Schedule" at bounding box center [564, 375] width 24 height 24
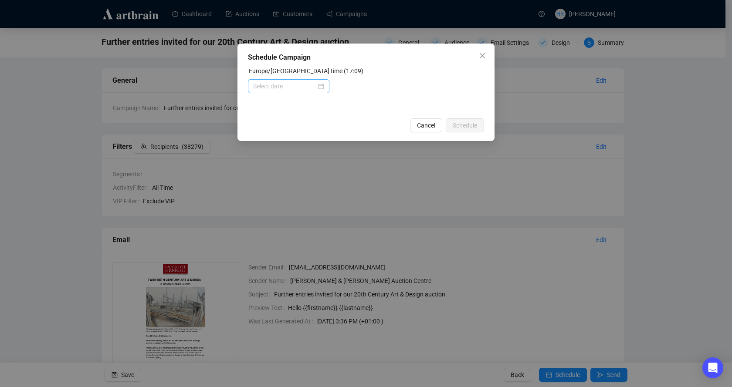
click at [295, 91] on div at bounding box center [288, 86] width 81 height 14
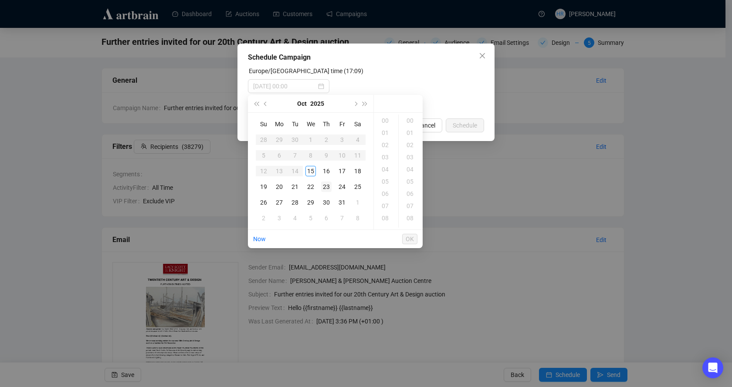
click at [327, 186] on div "23" at bounding box center [326, 187] width 10 height 10
click at [383, 165] on div "18" at bounding box center [385, 166] width 21 height 12
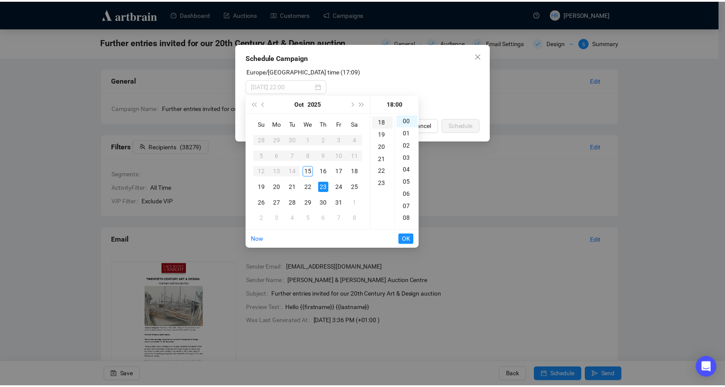
scroll to position [219, 0]
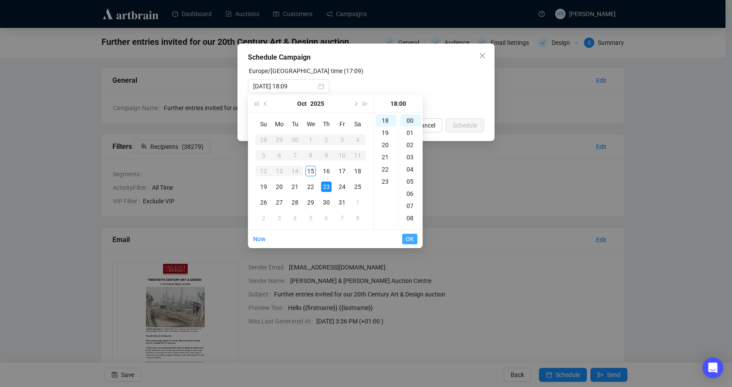
type input "[DATE] 18:00"
click at [407, 239] on span "OK" at bounding box center [409, 239] width 8 height 17
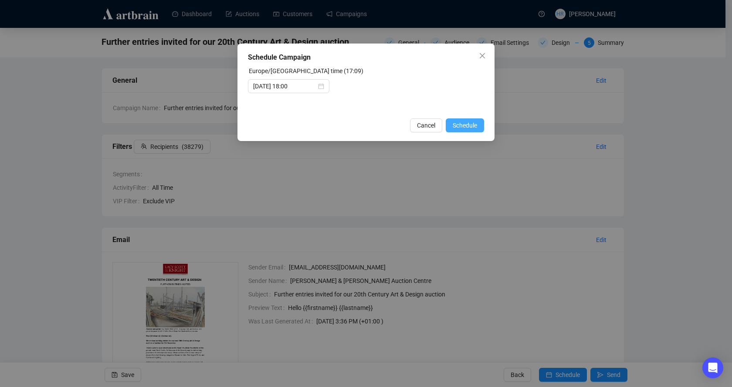
click at [458, 126] on span "Schedule" at bounding box center [464, 126] width 24 height 10
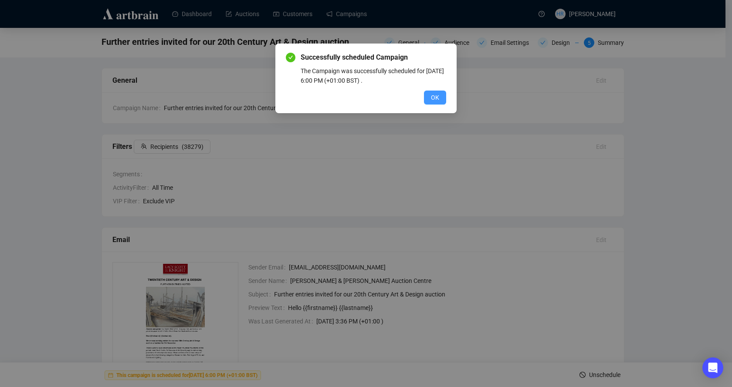
click at [438, 97] on span "OK" at bounding box center [435, 98] width 8 height 10
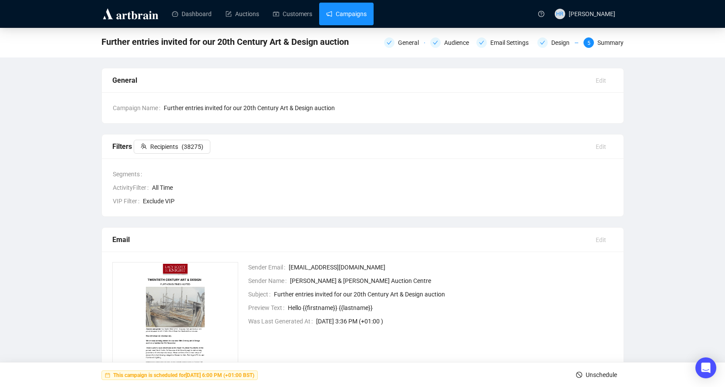
click at [335, 10] on link "Campaigns" at bounding box center [346, 14] width 40 height 23
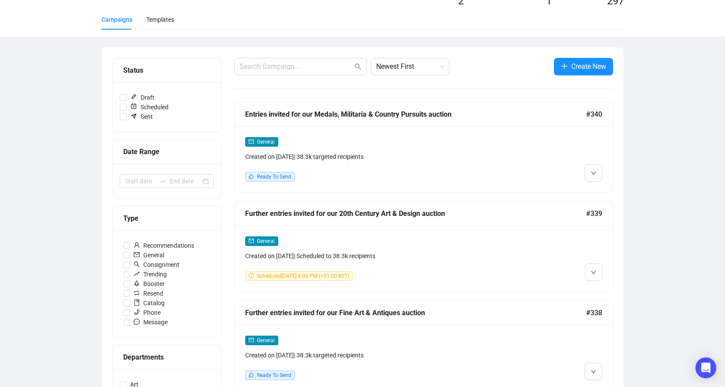
scroll to position [44, 0]
